Goal: Task Accomplishment & Management: Use online tool/utility

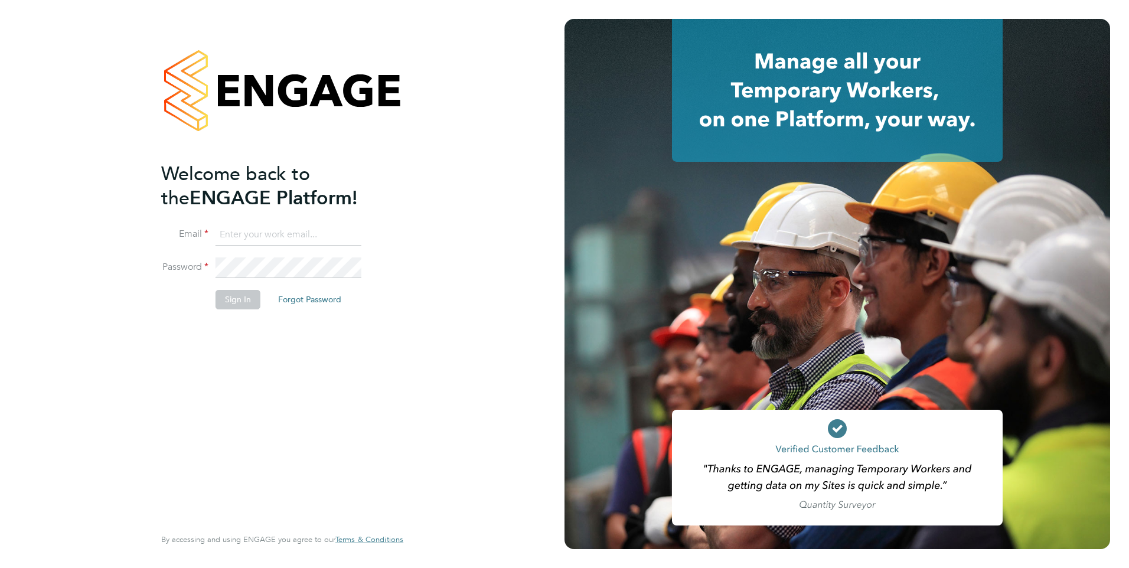
type input "sheeba.kurian@ncclondon.ac.uk"
click at [232, 300] on button "Sign In" at bounding box center [238, 299] width 45 height 19
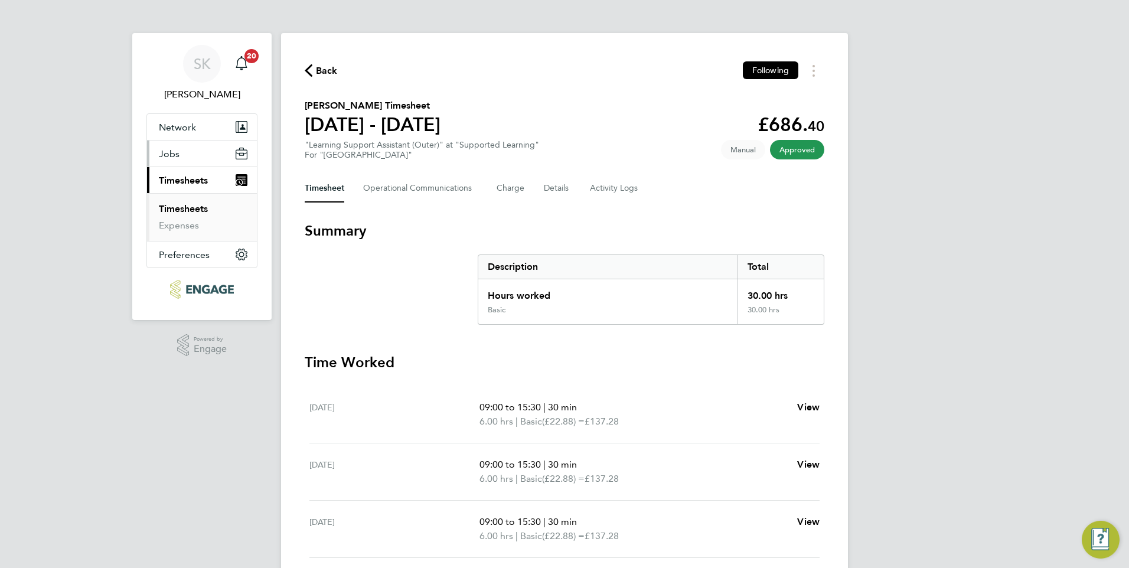
click at [171, 157] on span "Jobs" at bounding box center [169, 153] width 21 height 11
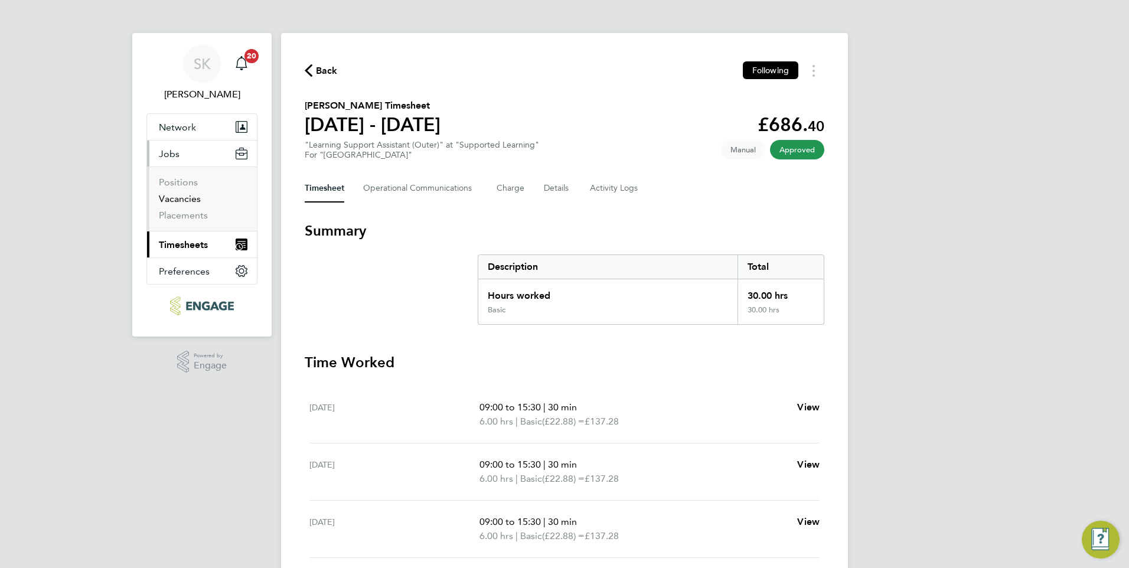
click at [188, 193] on link "Vacancies" at bounding box center [180, 198] width 42 height 11
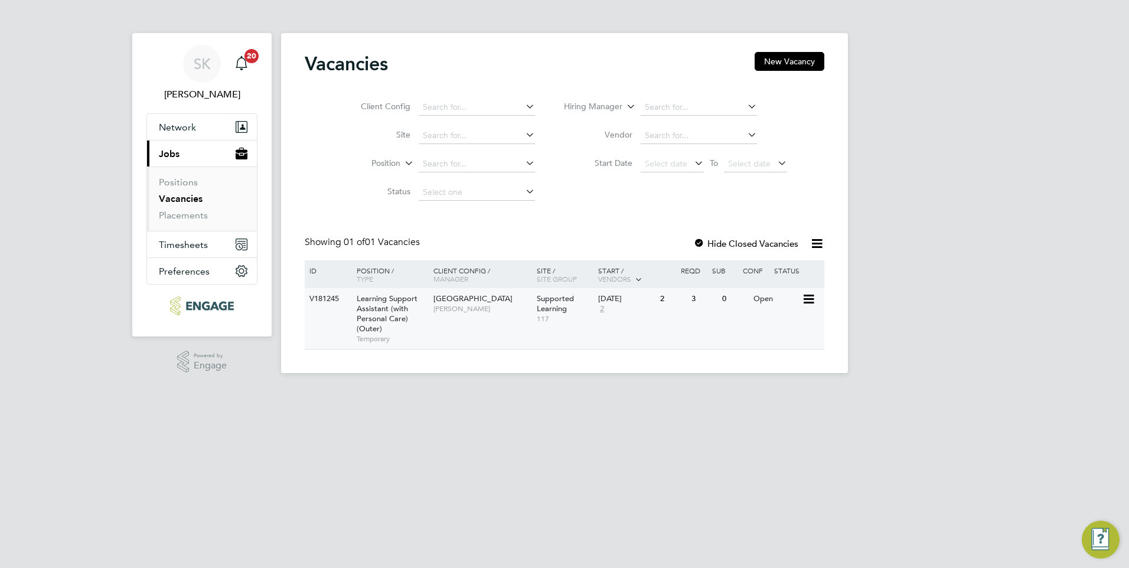
click at [333, 298] on div "V181245" at bounding box center [327, 299] width 41 height 22
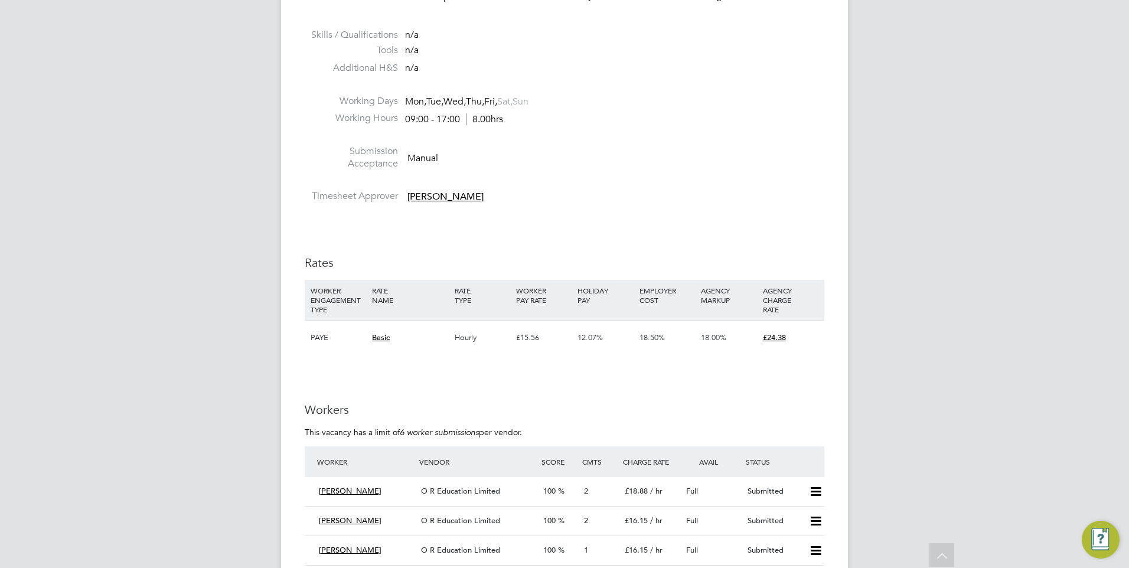
scroll to position [1985, 0]
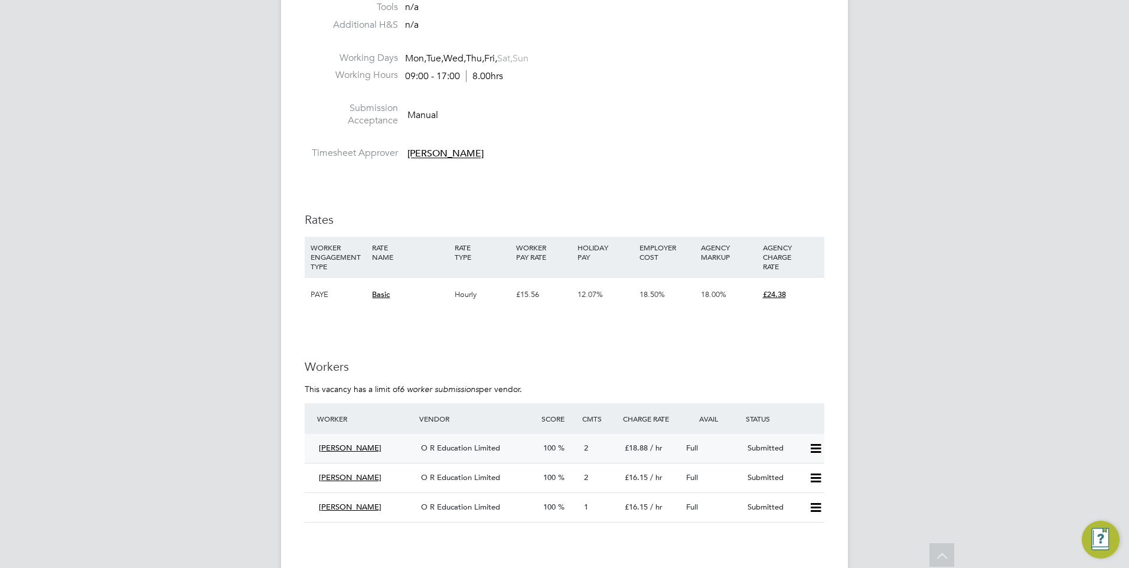
click at [358, 446] on span "Chukwudi Ugwu" at bounding box center [350, 448] width 63 height 10
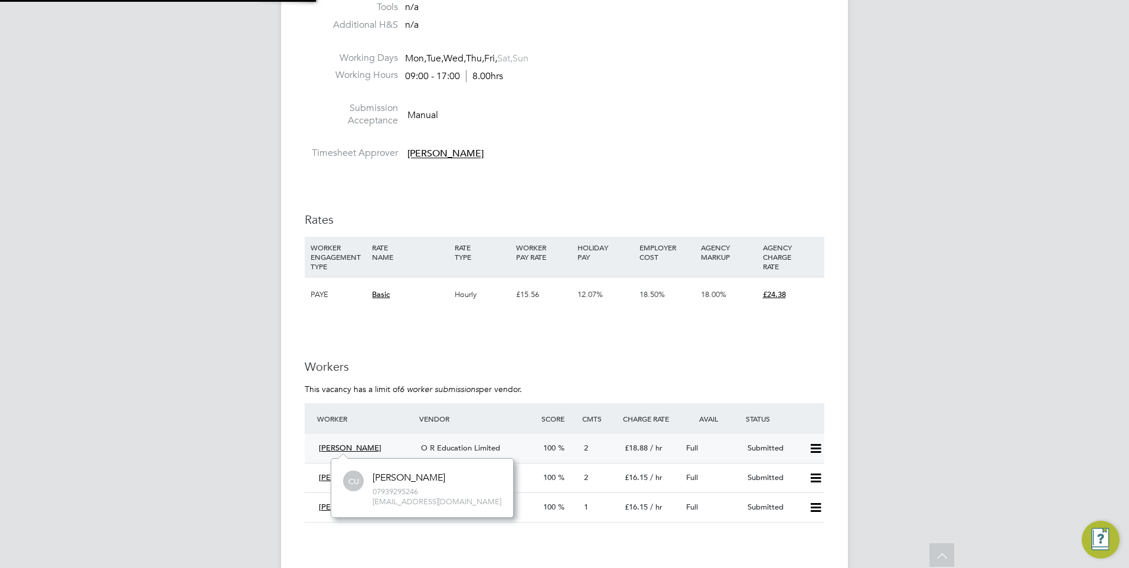
scroll to position [58, 178]
click at [456, 451] on span "O R Education Limited" at bounding box center [460, 448] width 79 height 10
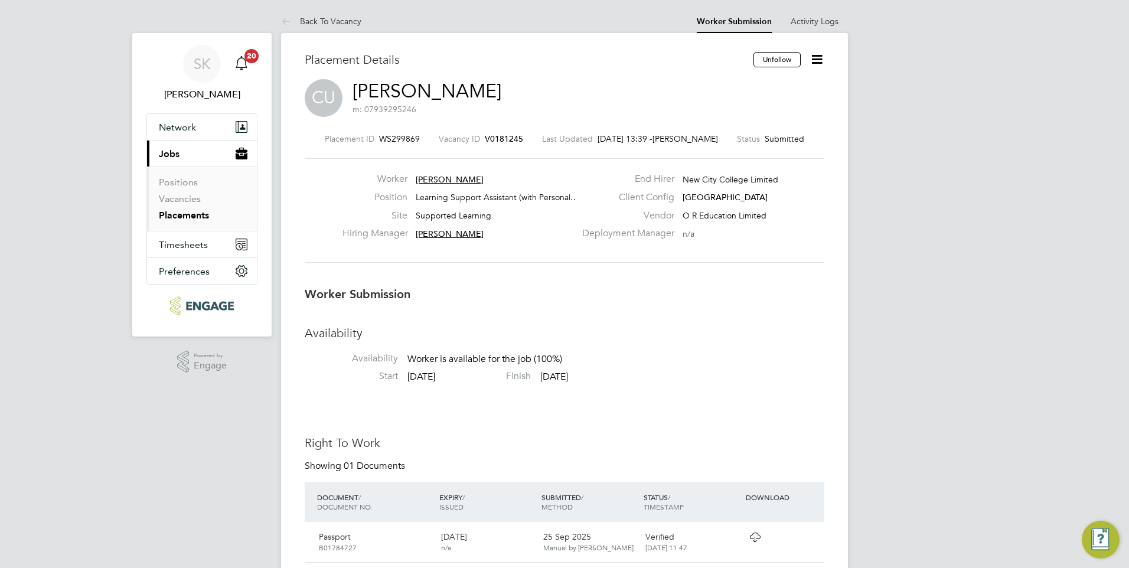
click at [815, 58] on icon at bounding box center [817, 59] width 15 height 15
click at [760, 109] on li "Offer" at bounding box center [767, 110] width 109 height 17
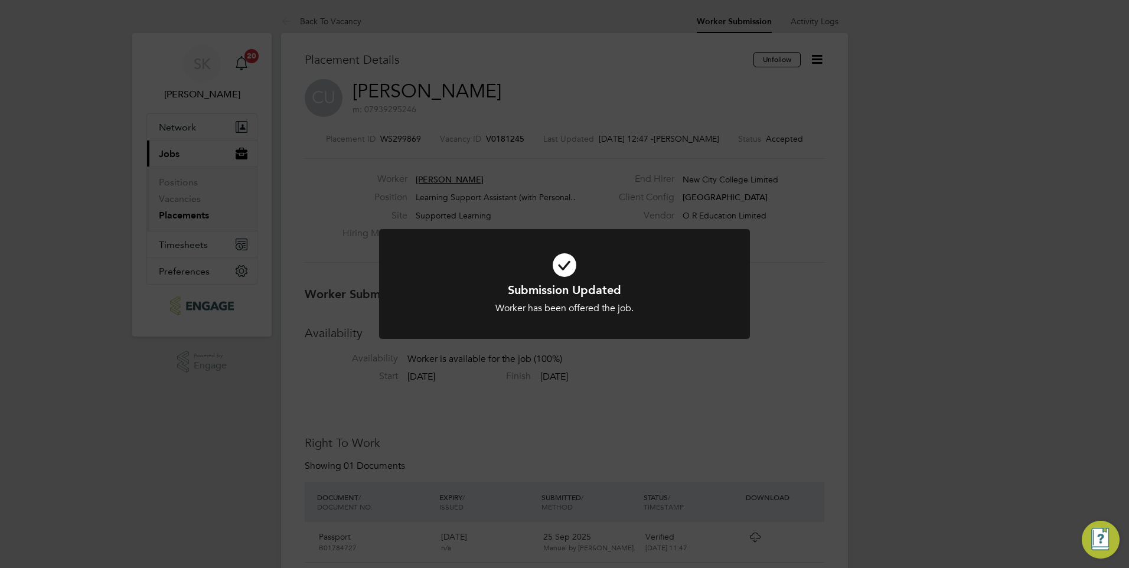
click at [1039, 176] on div "Submission Updated Worker has been offered the job. Cancel Okay" at bounding box center [564, 284] width 1129 height 568
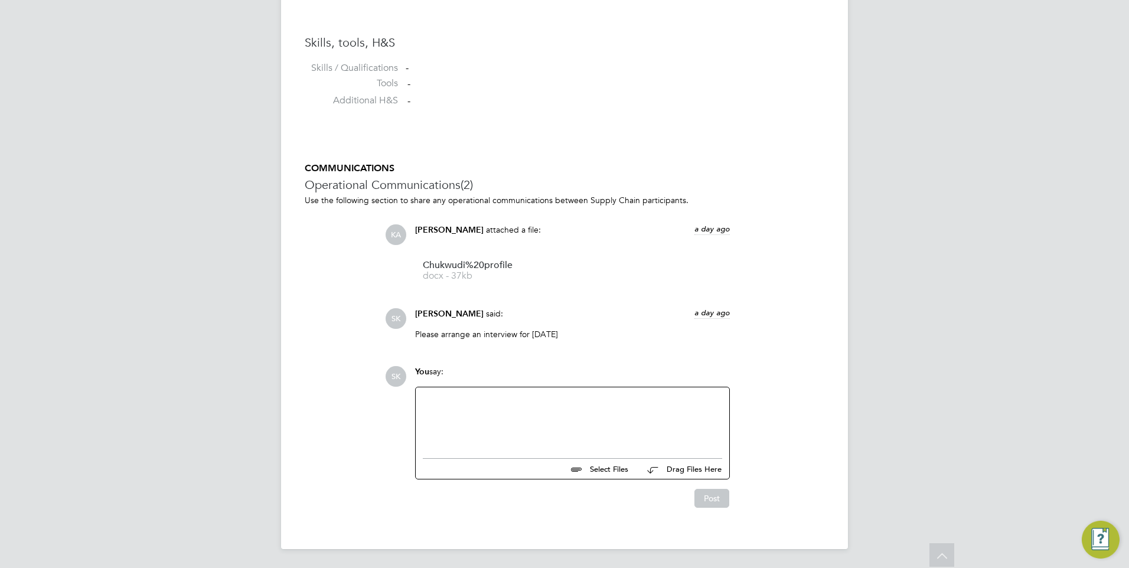
click at [434, 402] on div at bounding box center [573, 420] width 300 height 51
click at [711, 491] on button "Post" at bounding box center [712, 498] width 35 height 19
